Goal: Task Accomplishment & Management: Use online tool/utility

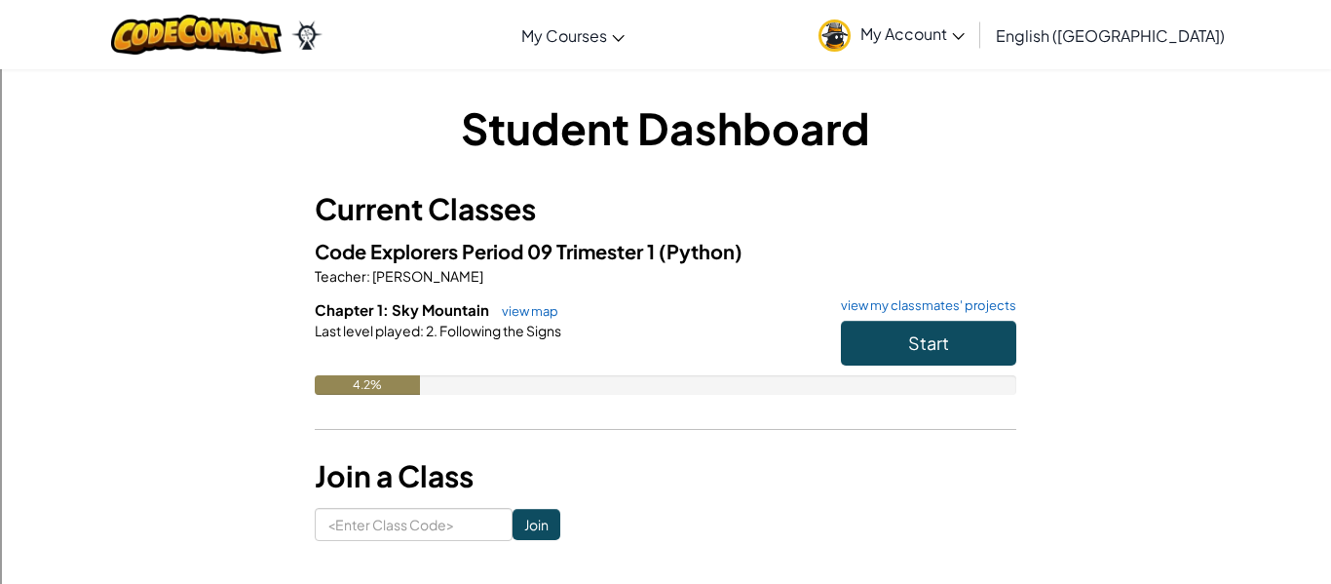
click at [975, 44] on link "My Account" at bounding box center [892, 34] width 166 height 61
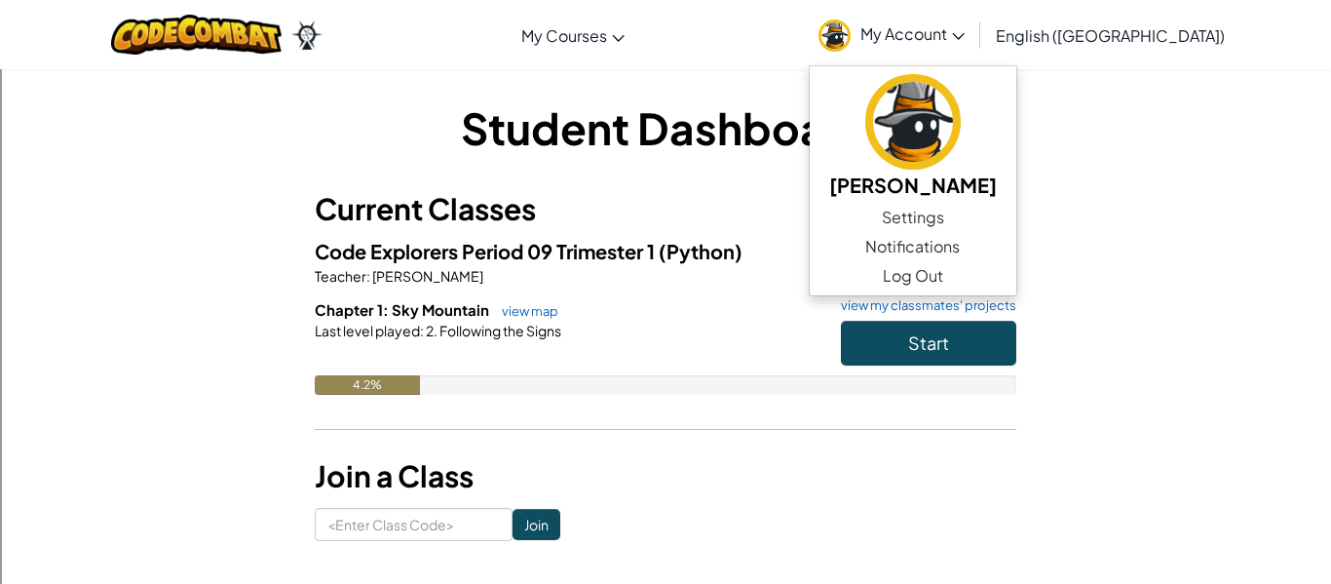
click at [1092, 376] on div "Student Dashboard Current Classes Code Explorers Period 09 Trimester 1 (Python)…" at bounding box center [666, 318] width 1140 height 443
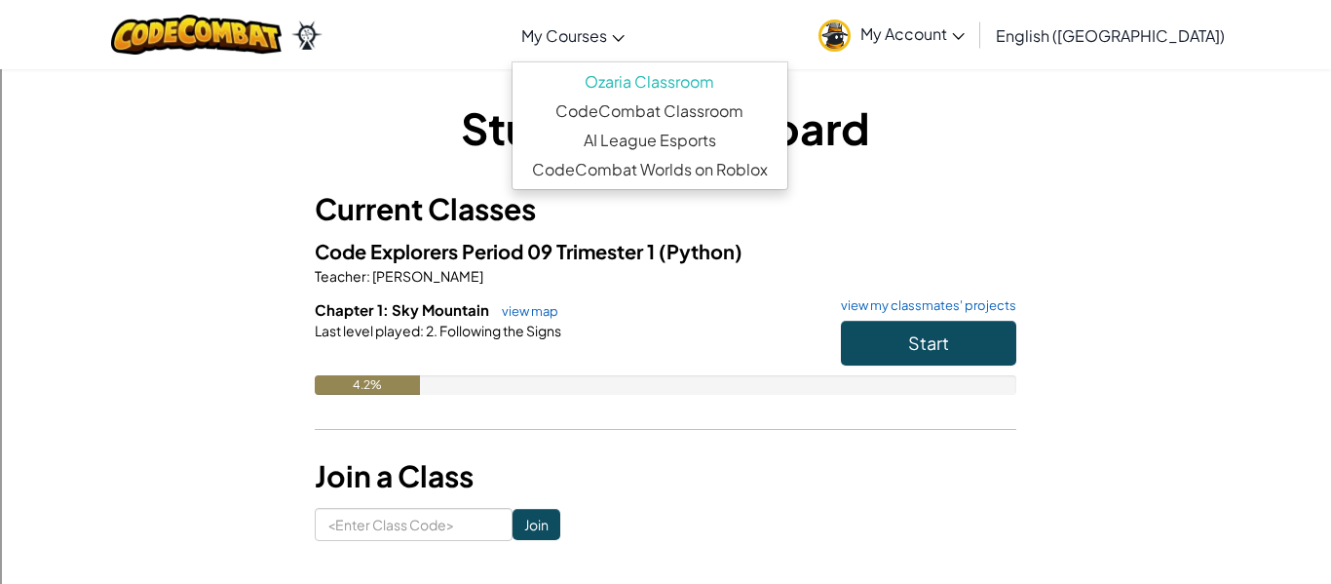
click at [635, 50] on link "My Courses" at bounding box center [573, 35] width 123 height 53
click at [1125, 188] on div "Student Dashboard Current Classes Code Explorers Period 09 Trimester 1 (Python)…" at bounding box center [666, 318] width 1140 height 443
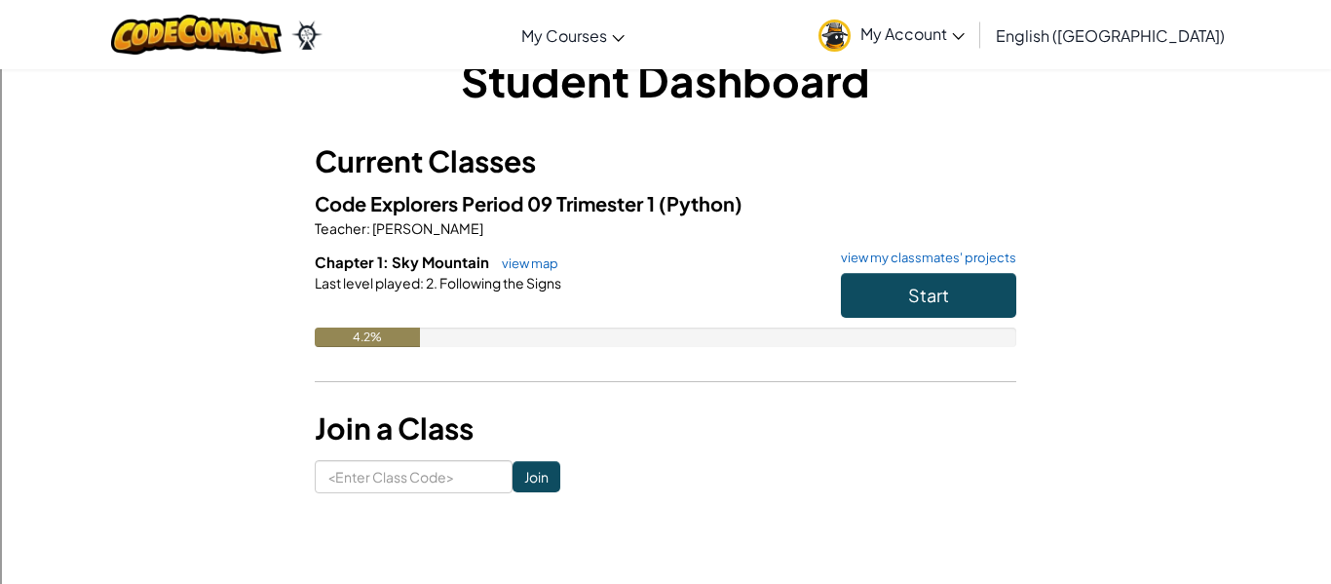
scroll to position [49, 0]
click at [965, 26] on span "My Account" at bounding box center [913, 33] width 104 height 20
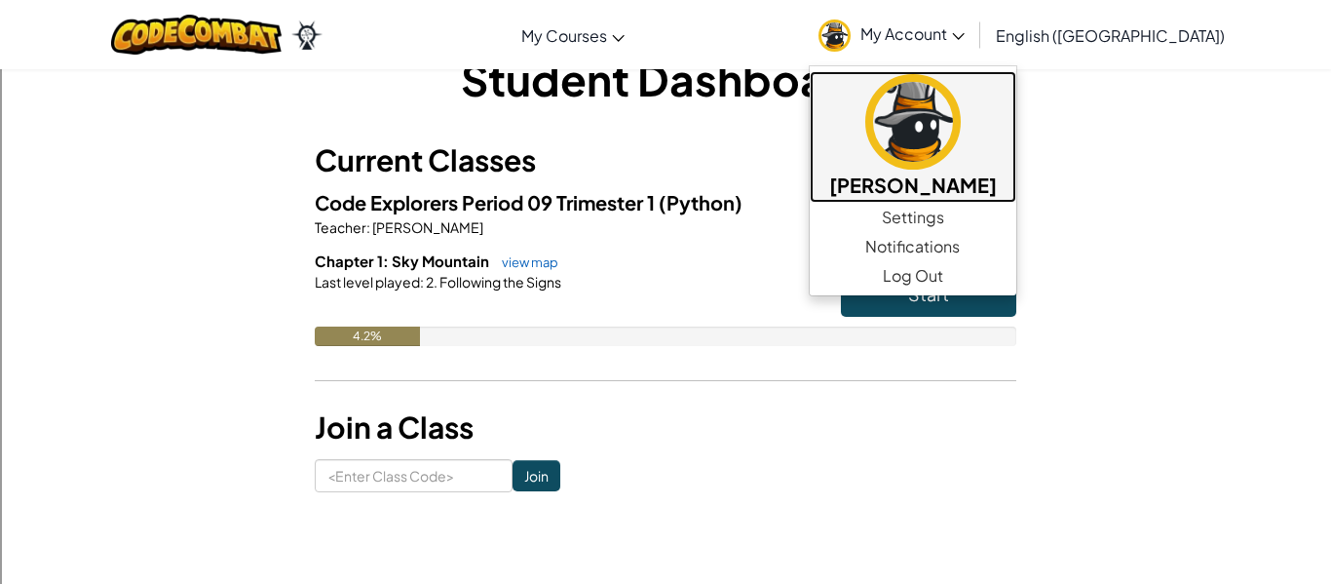
click at [961, 136] on img at bounding box center [914, 122] width 96 height 96
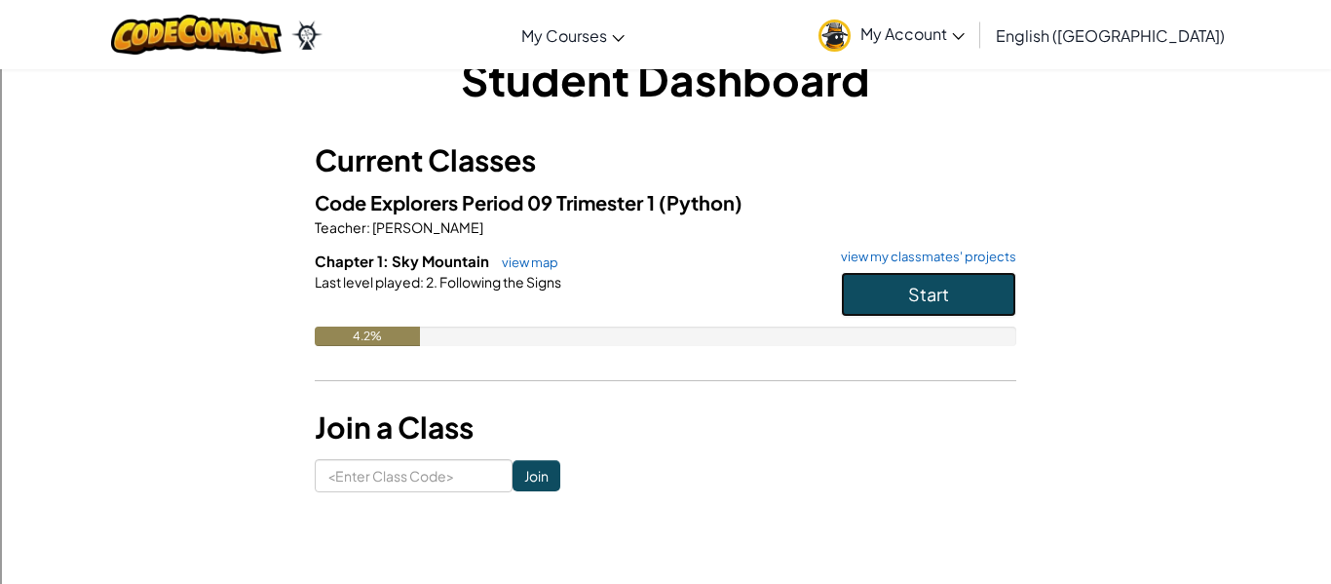
click at [905, 274] on button "Start" at bounding box center [928, 294] width 175 height 45
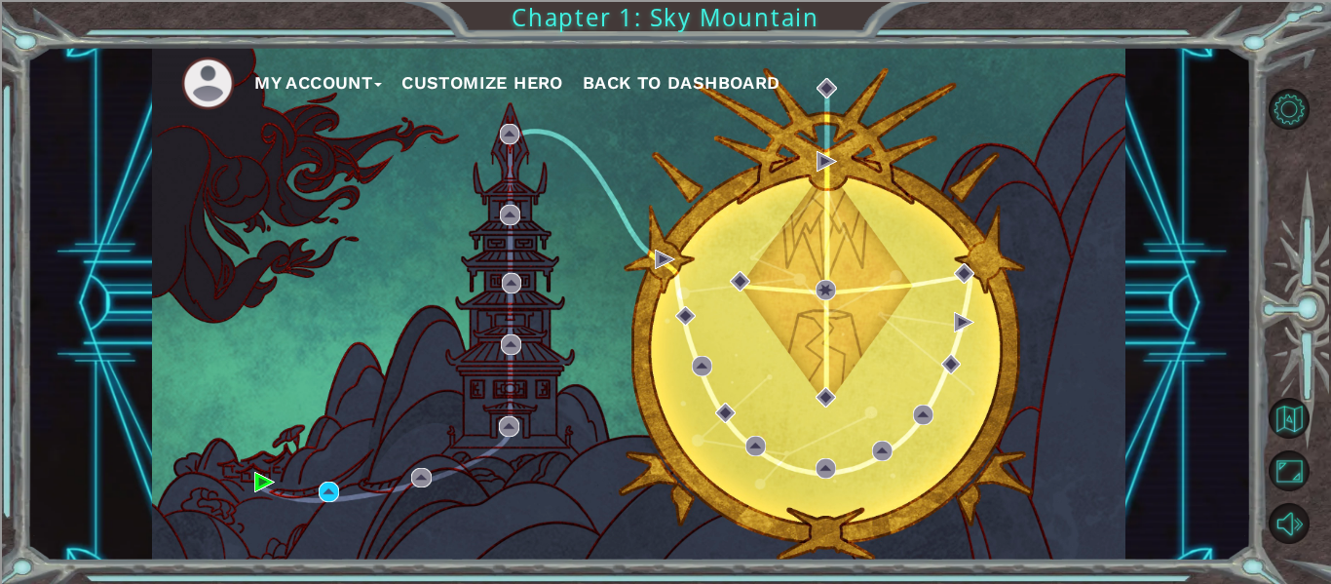
click at [514, 86] on button "Customize Hero" at bounding box center [483, 82] width 162 height 29
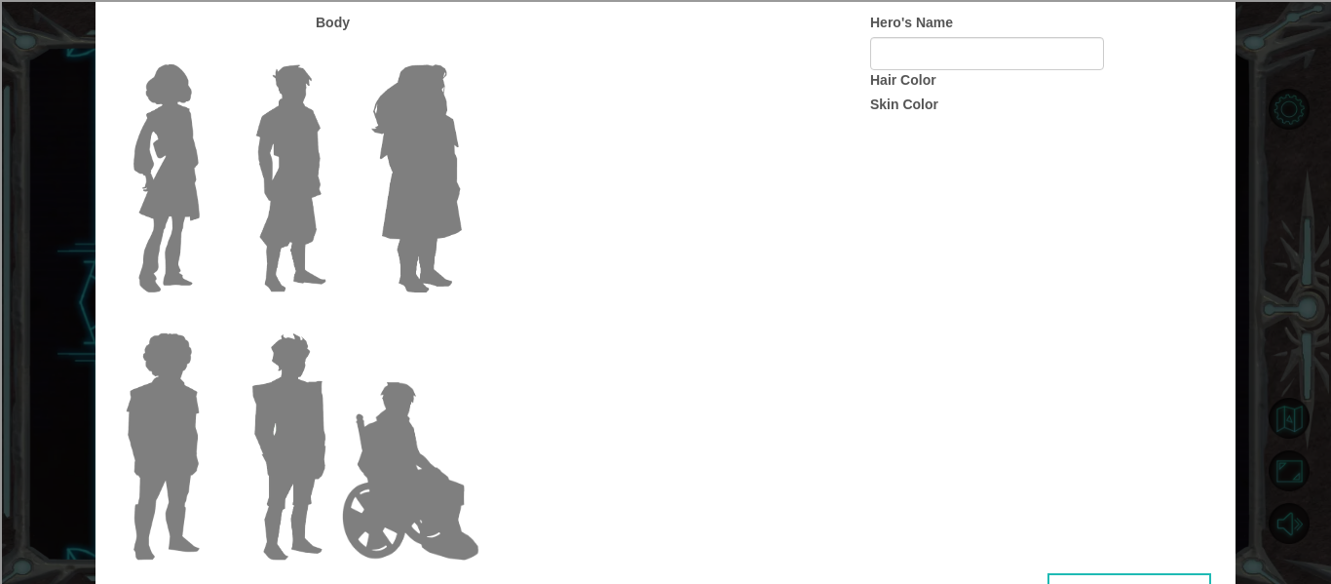
type input "[PERSON_NAME]"
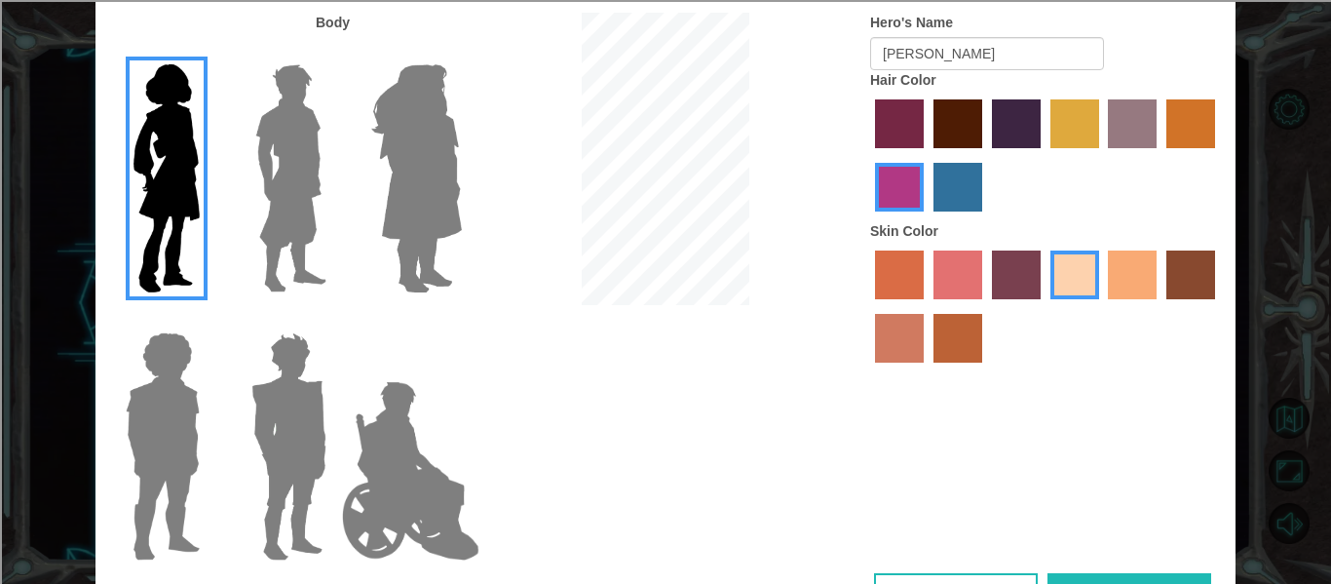
click at [263, 159] on img at bounding box center [291, 179] width 87 height 244
click at [334, 52] on input "Hero Lars" at bounding box center [334, 52] width 0 height 0
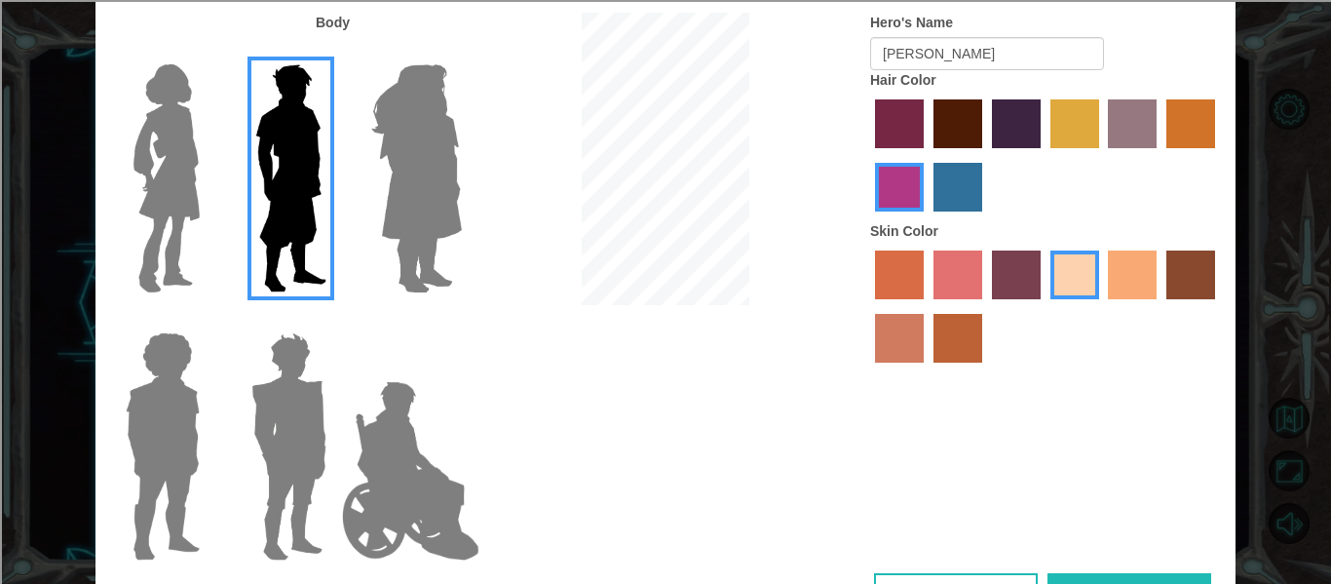
click at [371, 173] on img at bounding box center [417, 179] width 106 height 244
click at [461, 52] on input "Hero Amethyst" at bounding box center [461, 52] width 0 height 0
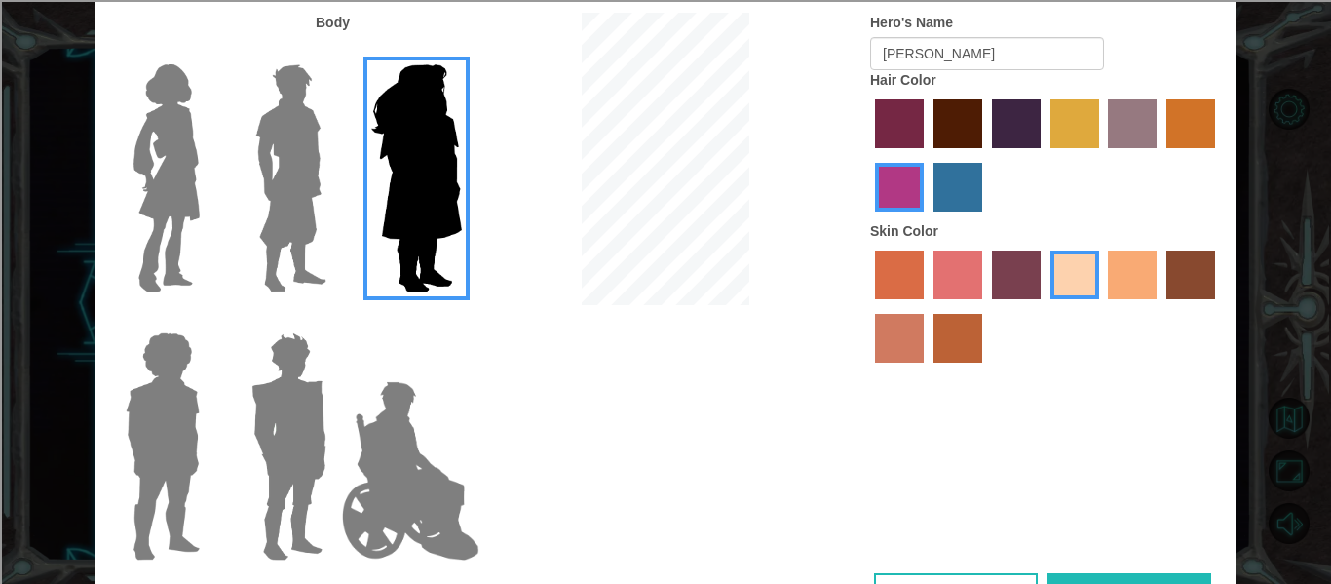
click at [444, 398] on img at bounding box center [410, 470] width 153 height 195
click at [461, 320] on input "Hero Jamie" at bounding box center [461, 320] width 0 height 0
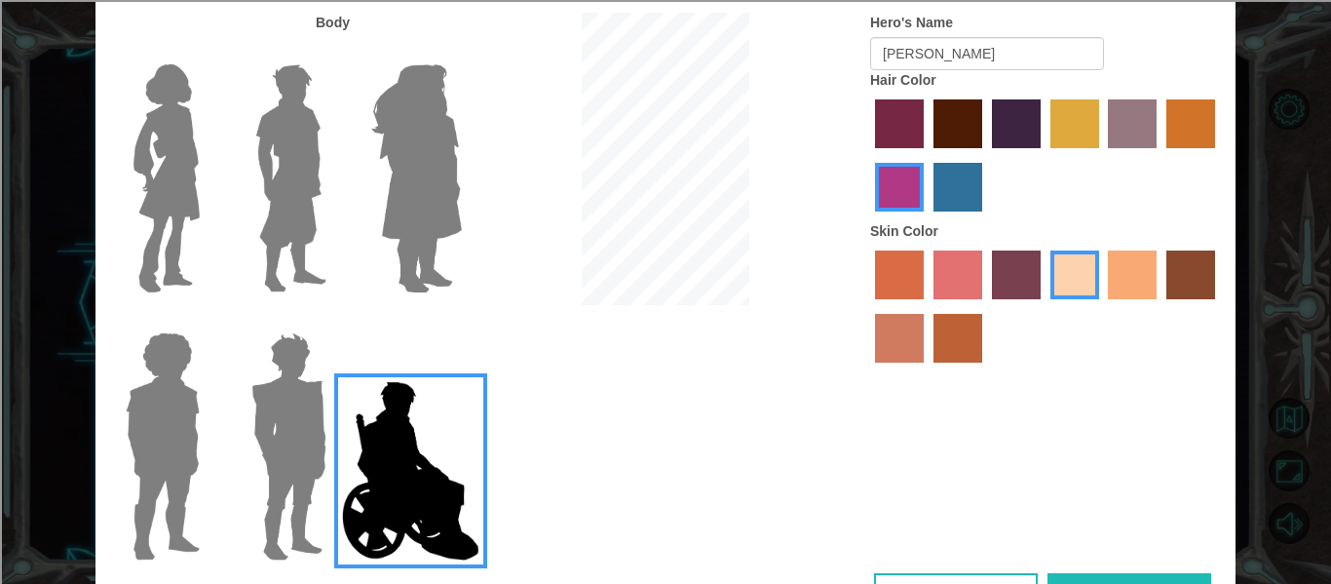
click at [311, 401] on img at bounding box center [289, 447] width 91 height 244
click at [334, 320] on input "Hero Garnet" at bounding box center [334, 320] width 0 height 0
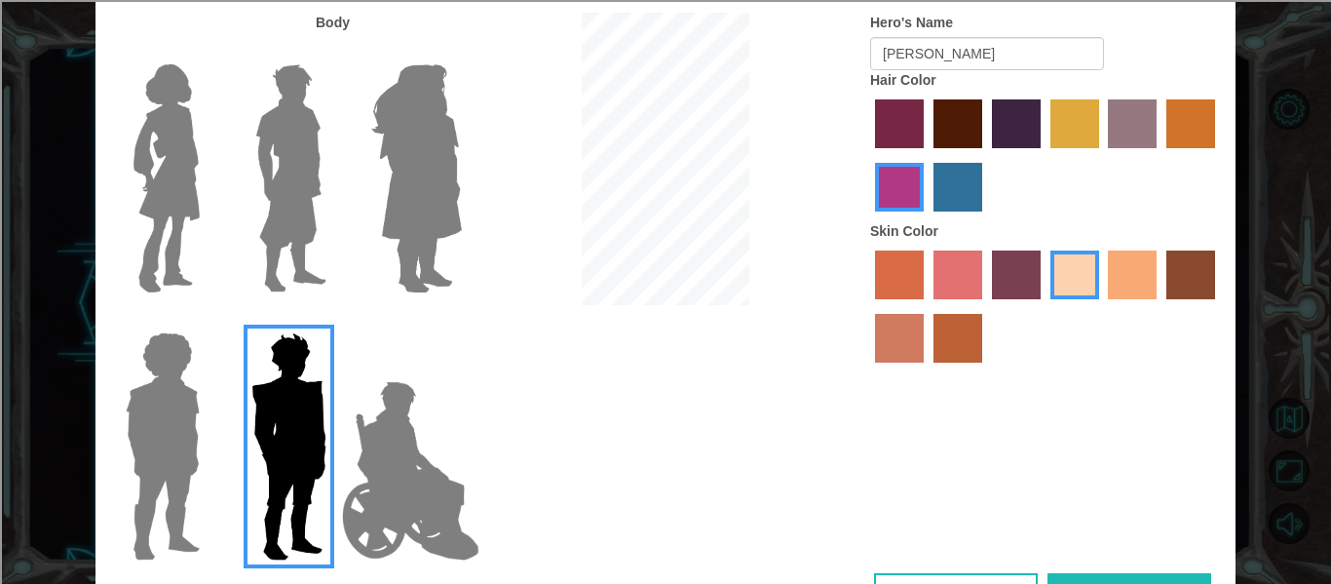
click at [203, 402] on img at bounding box center [163, 447] width 90 height 244
click at [208, 320] on input "Hero Steven" at bounding box center [208, 320] width 0 height 0
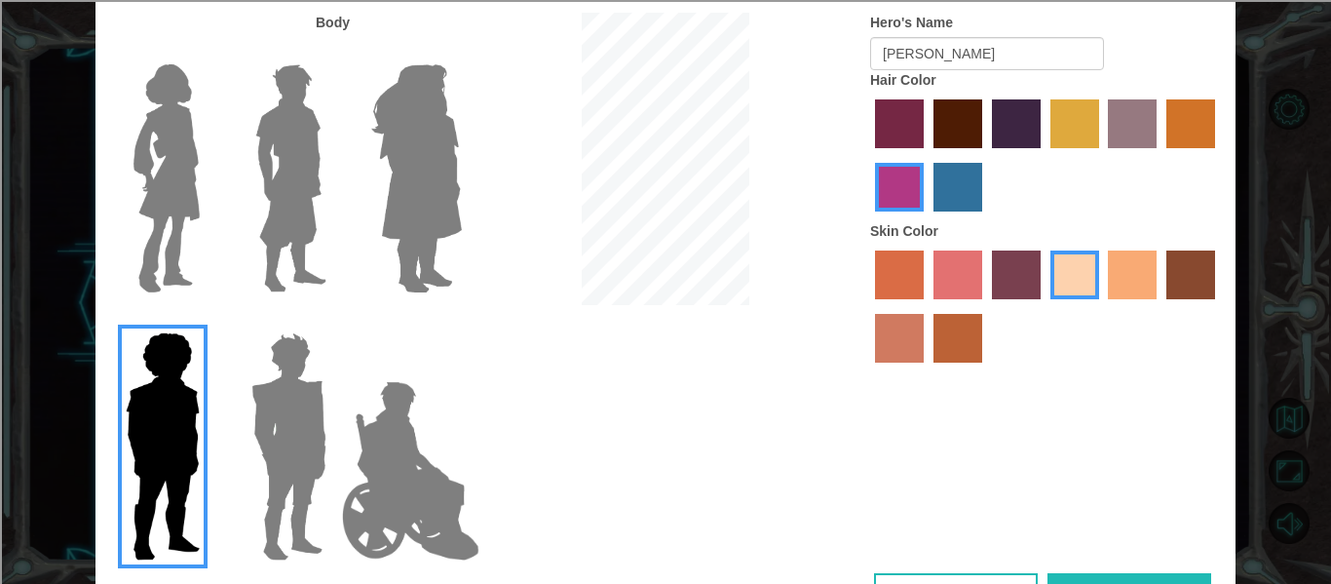
click at [153, 252] on img at bounding box center [167, 179] width 82 height 244
click at [208, 52] on input "Hero Connie" at bounding box center [208, 52] width 0 height 0
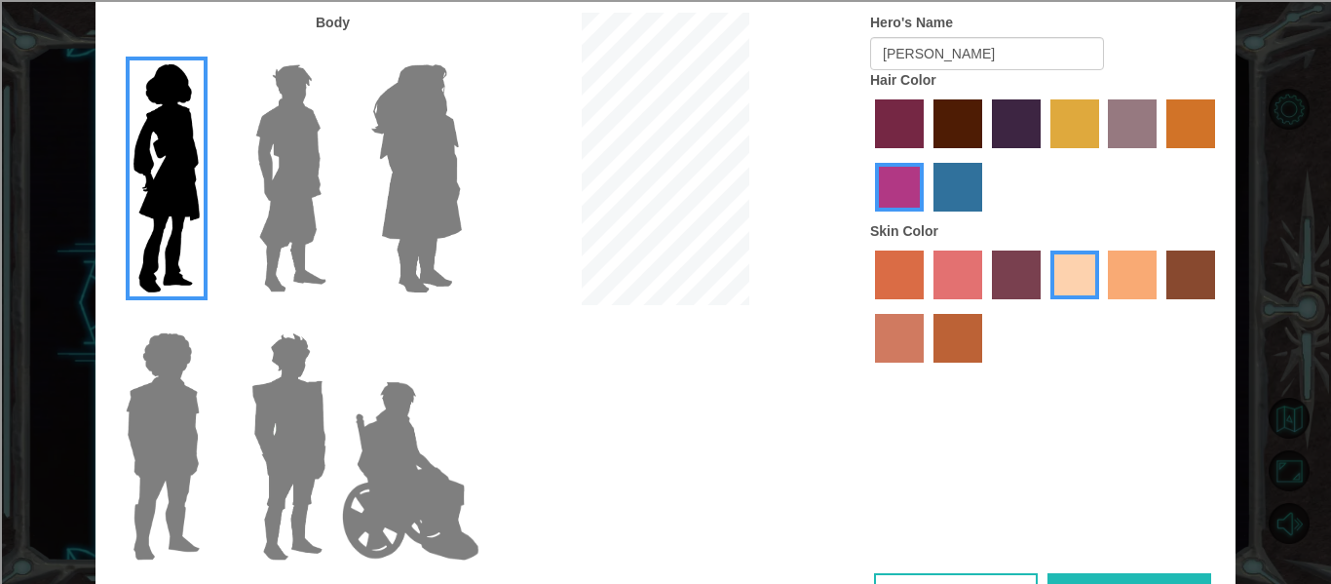
click at [898, 132] on label "paprika hair color" at bounding box center [899, 123] width 49 height 49
click at [868, 155] on input "paprika hair color" at bounding box center [868, 155] width 0 height 0
click at [963, 136] on label "maroon hair color" at bounding box center [958, 123] width 49 height 49
click at [927, 155] on input "maroon hair color" at bounding box center [927, 155] width 0 height 0
click at [1087, 577] on button "Done" at bounding box center [1130, 595] width 164 height 44
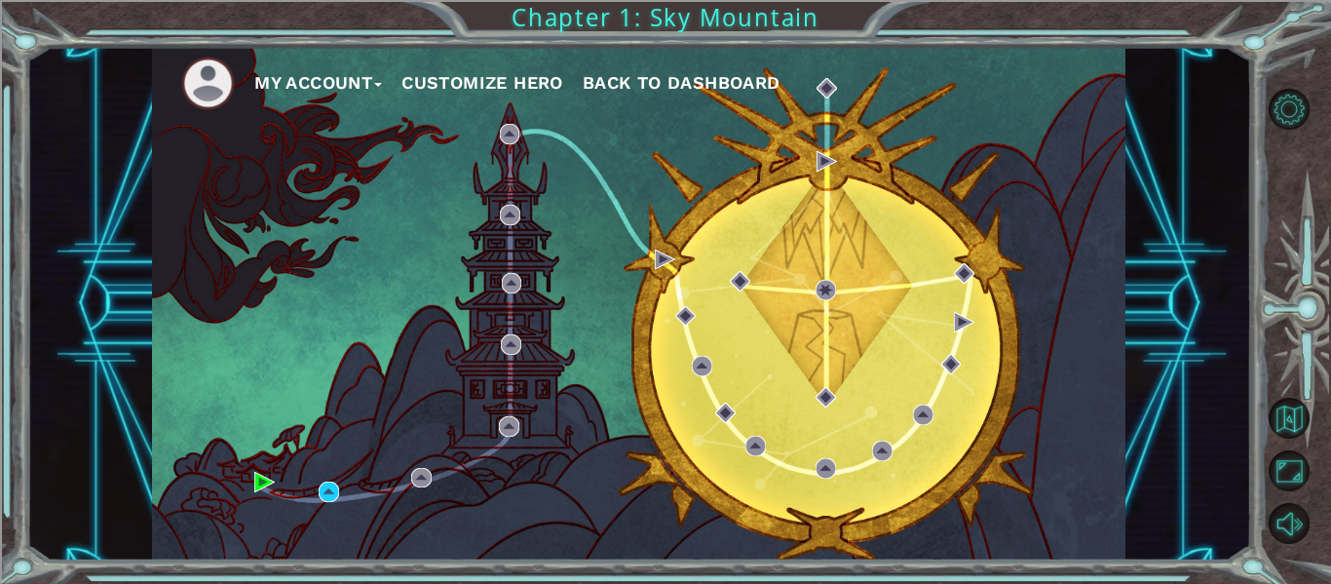
click at [461, 92] on button "Customize Hero" at bounding box center [483, 82] width 162 height 29
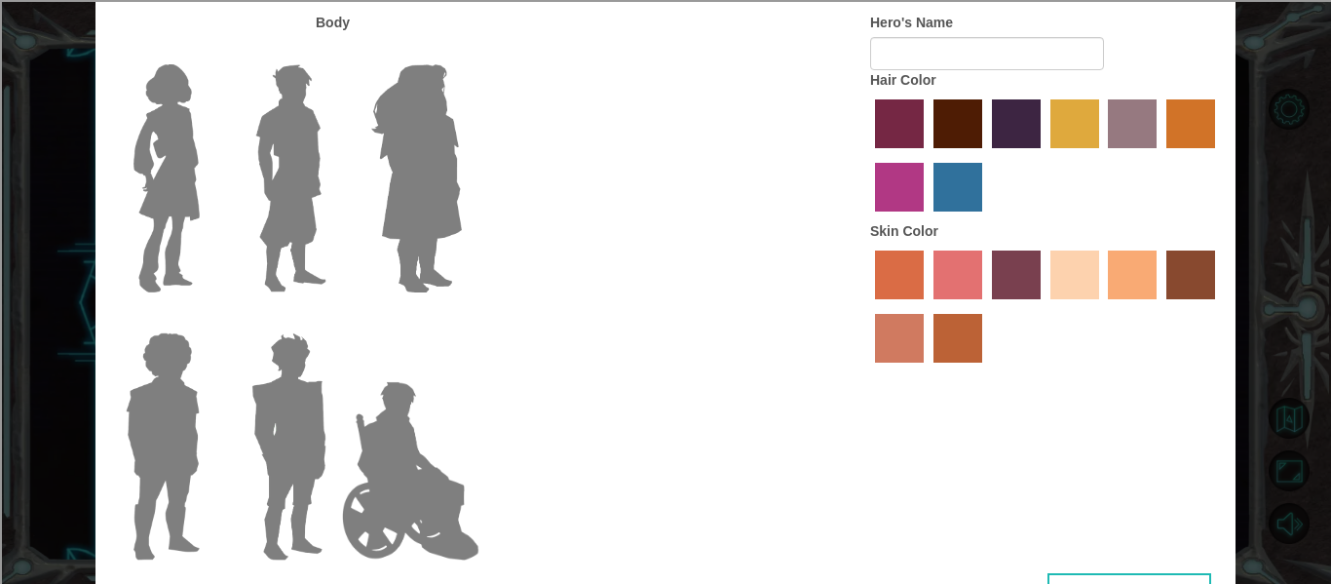
type input "[PERSON_NAME]"
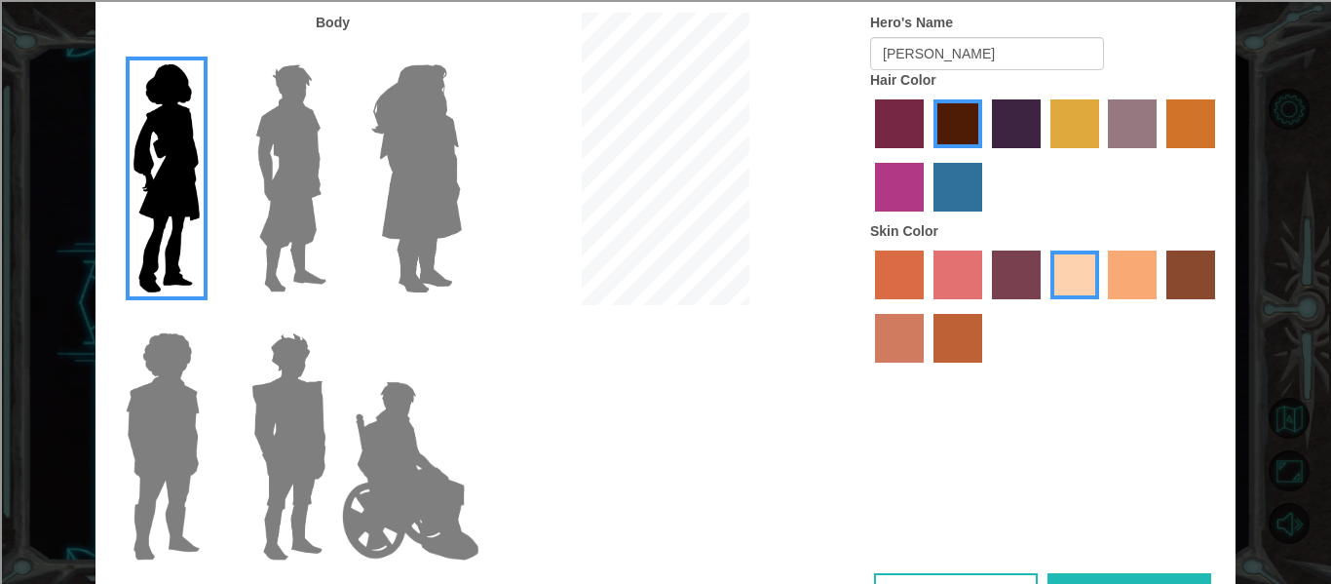
click at [380, 149] on img at bounding box center [417, 179] width 106 height 244
click at [461, 52] on input "Hero Amethyst" at bounding box center [461, 52] width 0 height 0
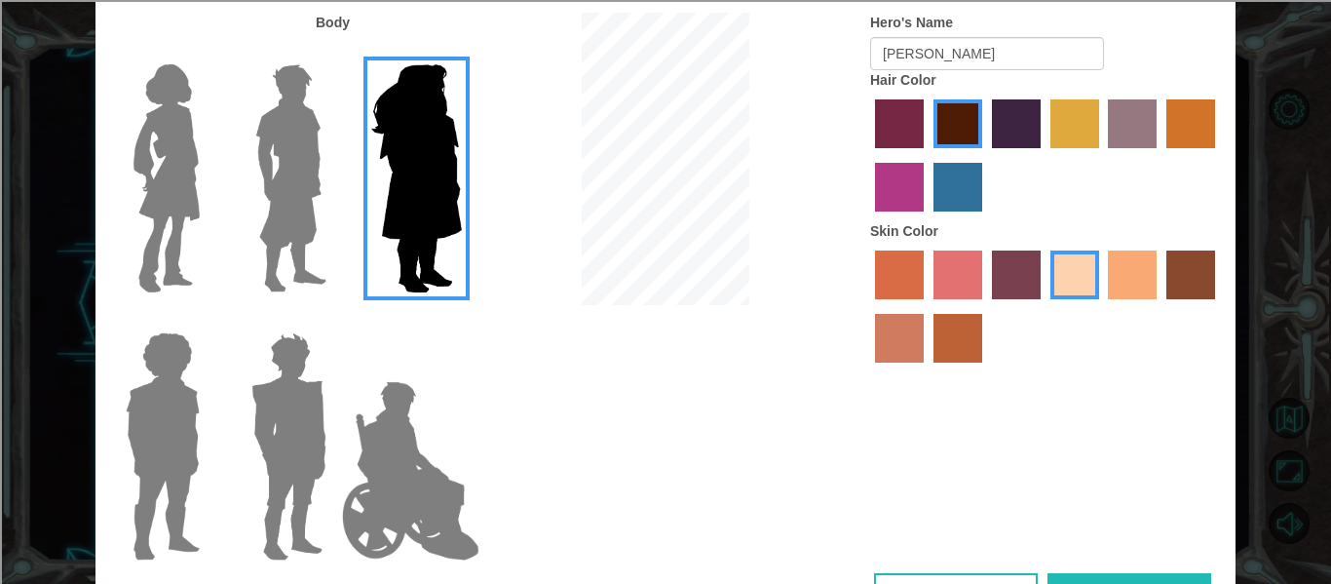
click at [205, 137] on img at bounding box center [167, 179] width 82 height 244
click at [208, 52] on input "Hero Connie" at bounding box center [208, 52] width 0 height 0
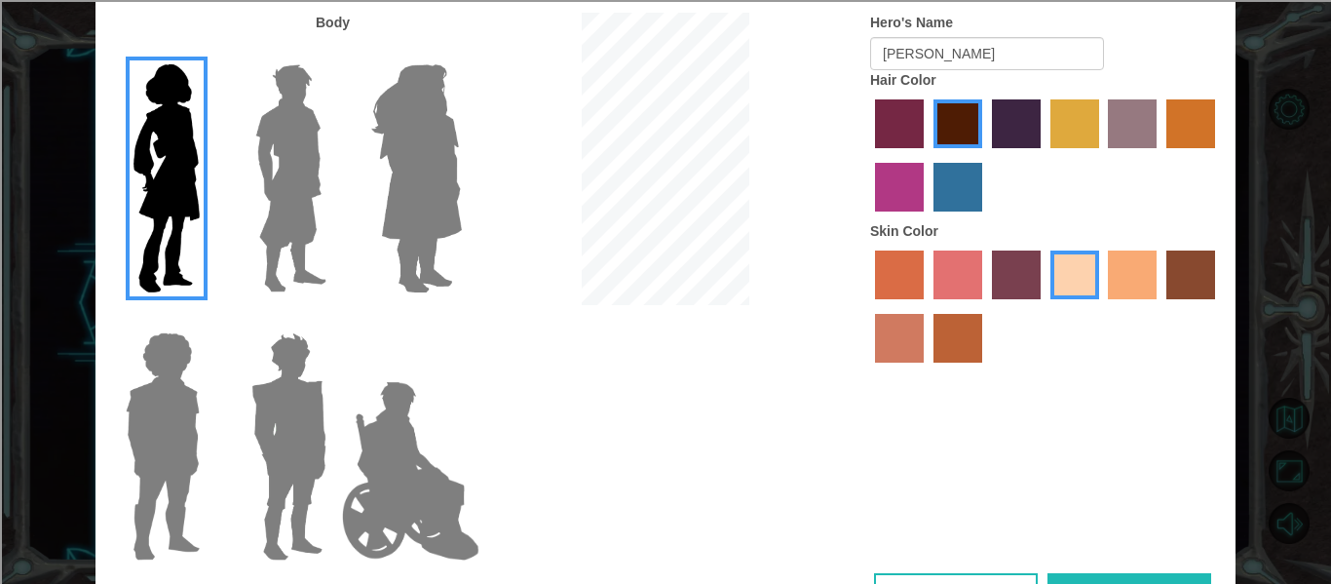
click at [1071, 577] on button "Done" at bounding box center [1130, 595] width 164 height 44
